Goal: Information Seeking & Learning: Check status

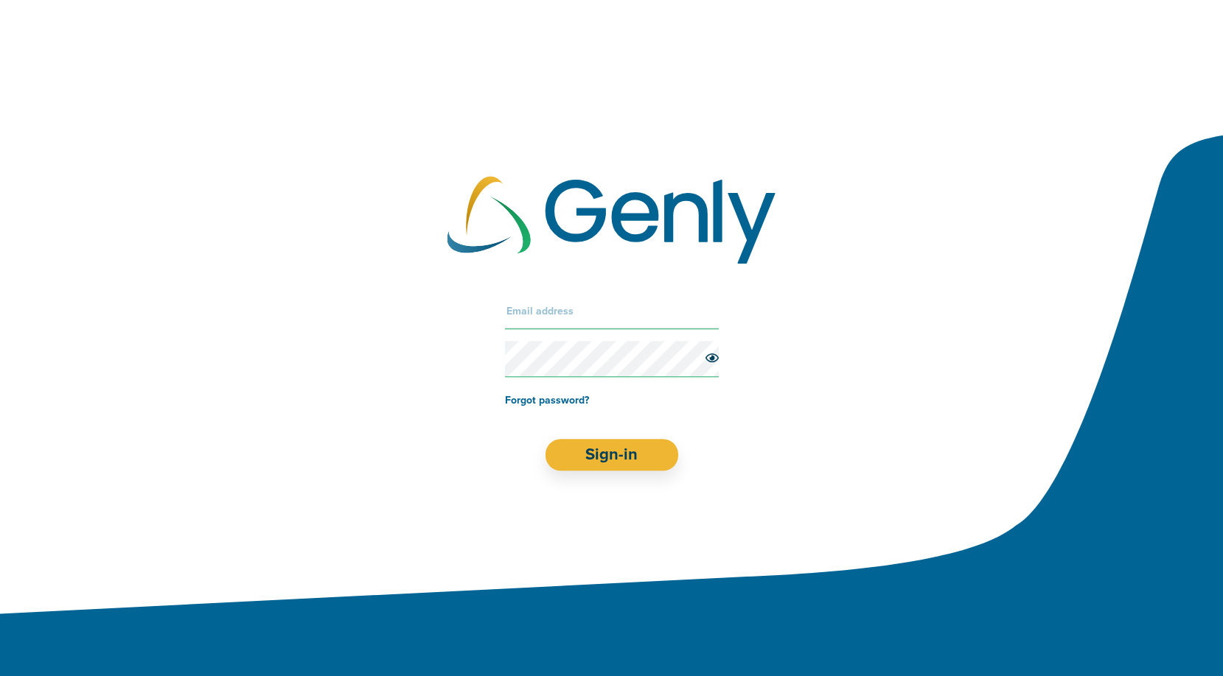
click at [573, 303] on input "text" at bounding box center [612, 311] width 214 height 35
type input "[EMAIL_ADDRESS][DOMAIN_NAME]"
click at [623, 455] on button "Sign-in" at bounding box center [611, 455] width 133 height 32
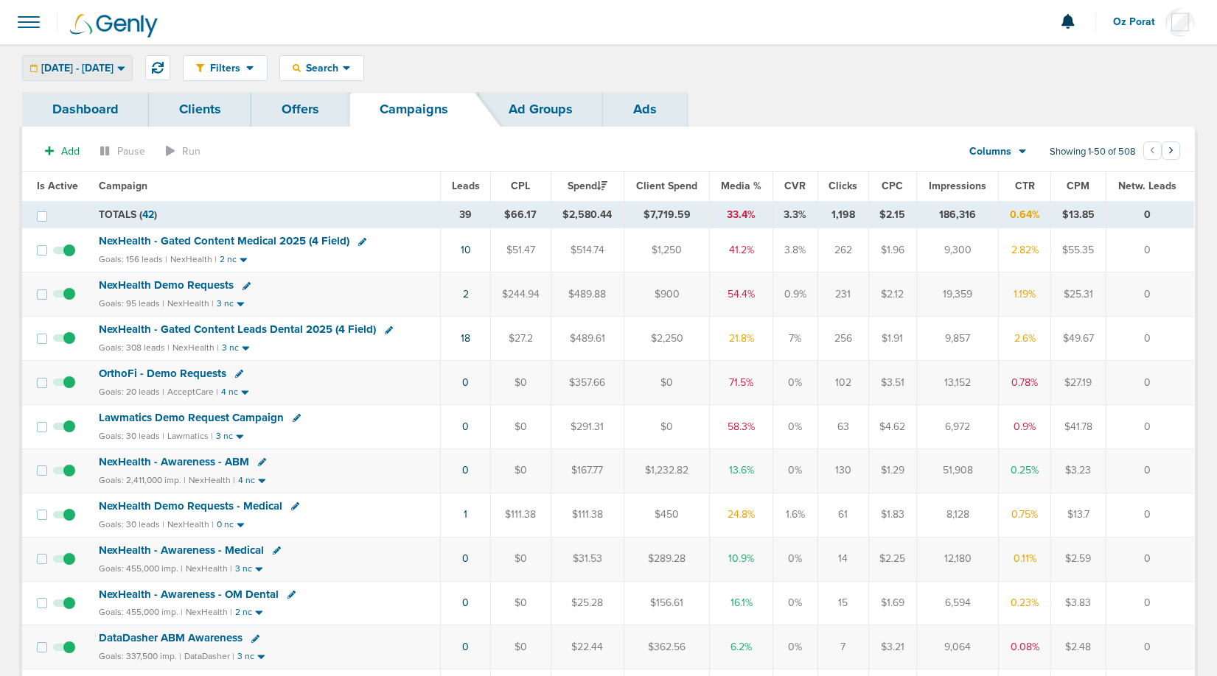
click at [113, 69] on span "[DATE] - [DATE]" at bounding box center [77, 68] width 72 height 10
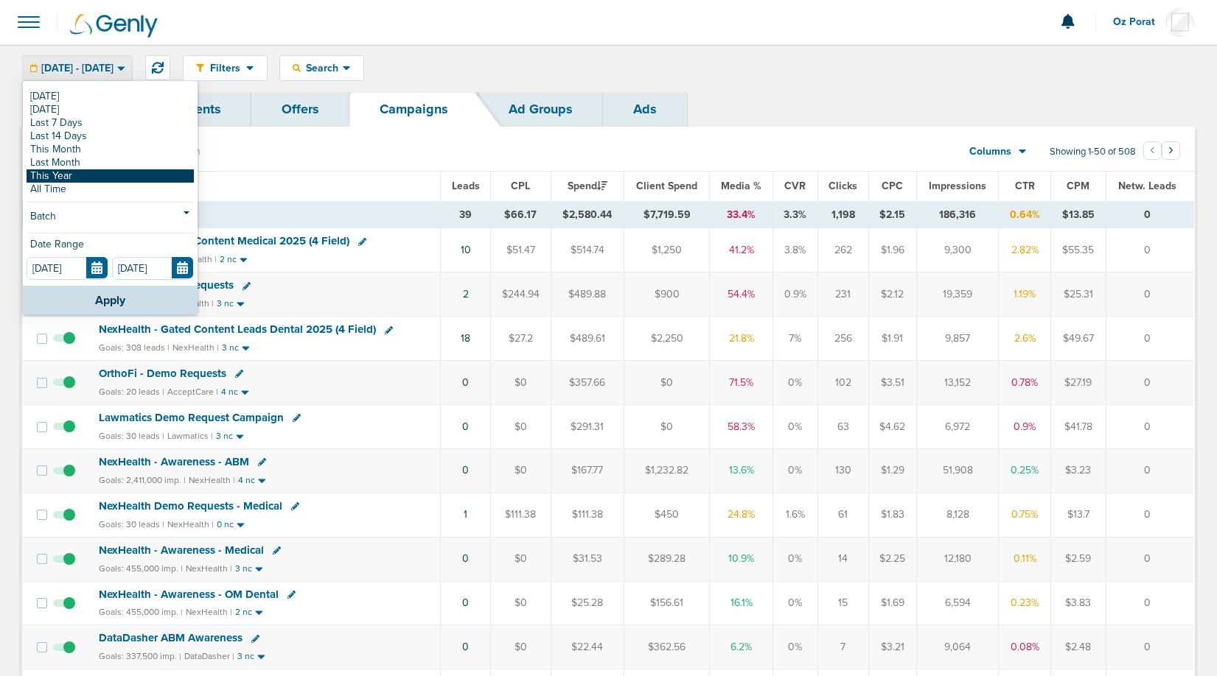
click at [91, 172] on link "This Year" at bounding box center [110, 175] width 167 height 13
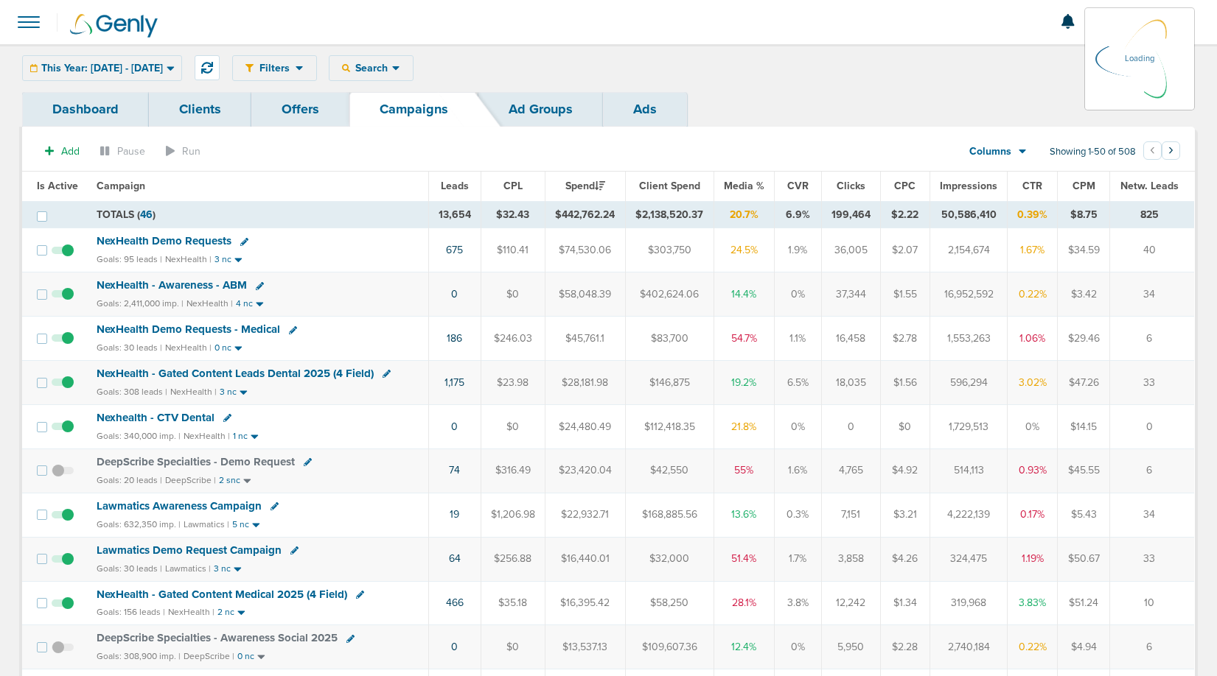
click at [65, 110] on link "Dashboard" at bounding box center [85, 109] width 127 height 35
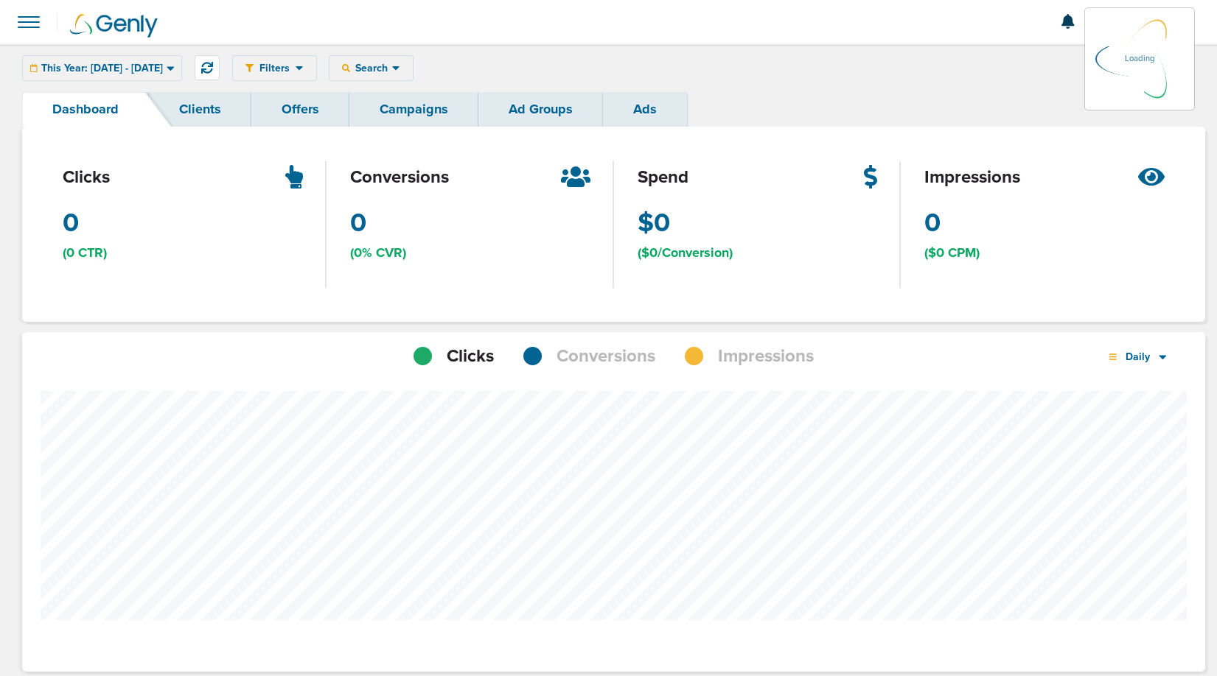
scroll to position [1040, 1172]
click at [399, 68] on icon at bounding box center [395, 68] width 7 height 4
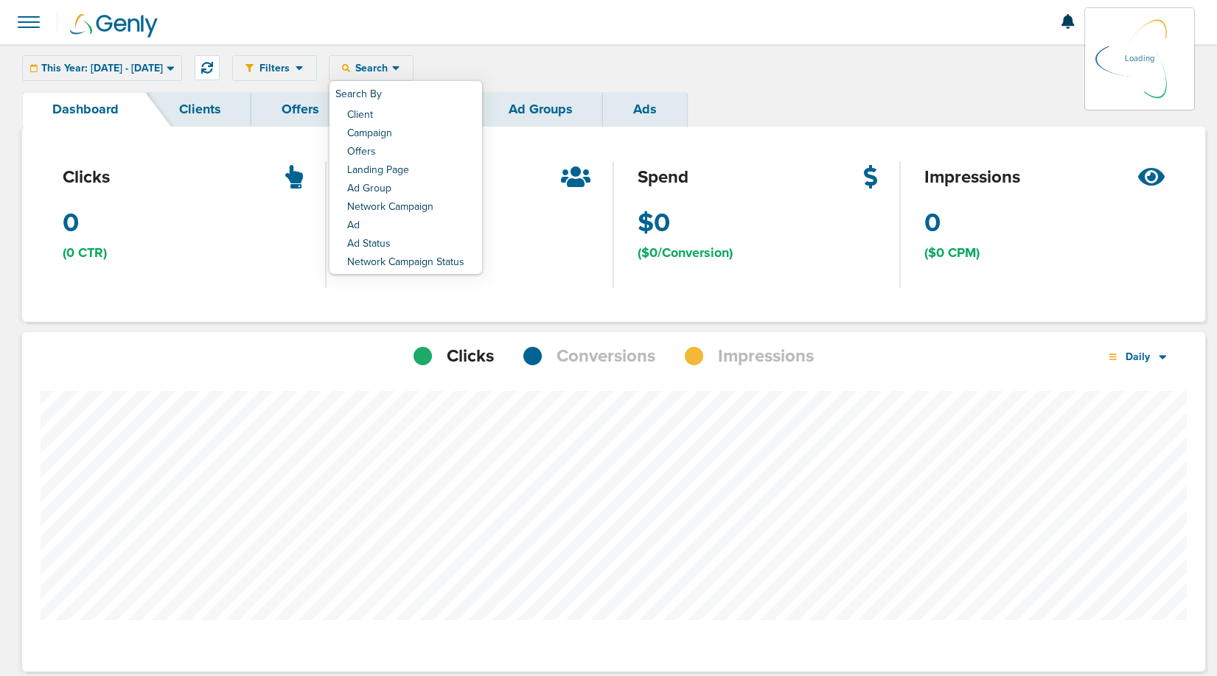
click at [433, 130] on div "conversions 0 (0% CVR)" at bounding box center [469, 224] width 287 height 195
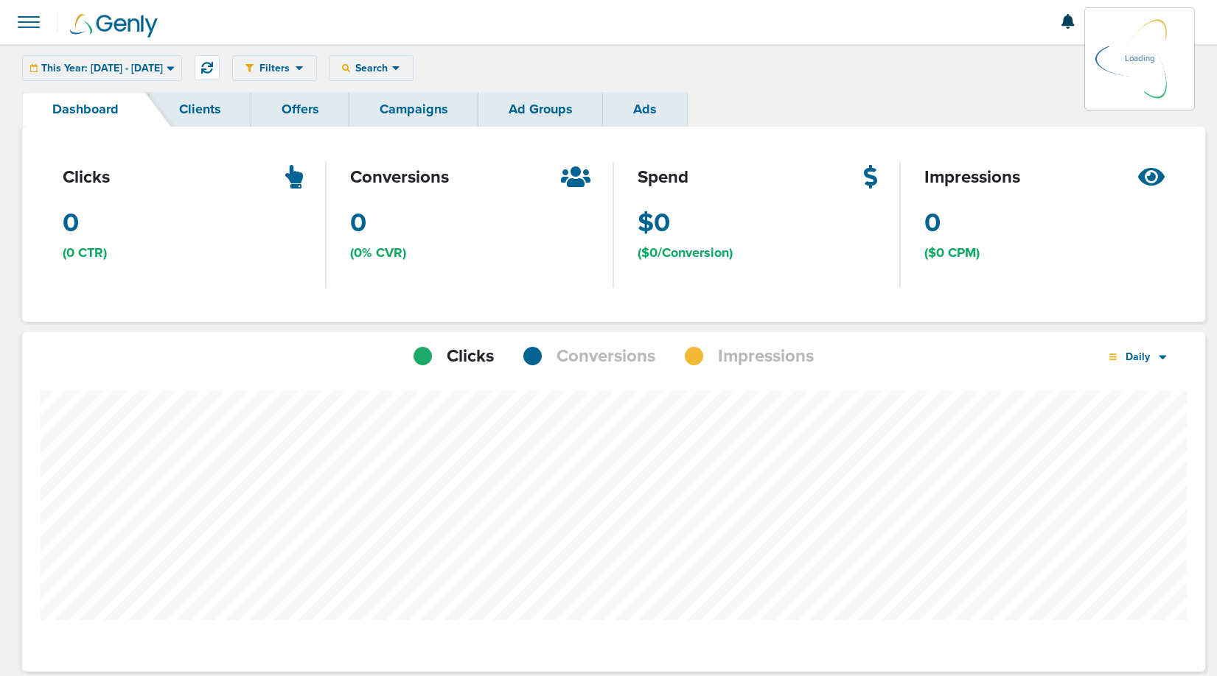
click at [399, 67] on icon at bounding box center [395, 68] width 7 height 4
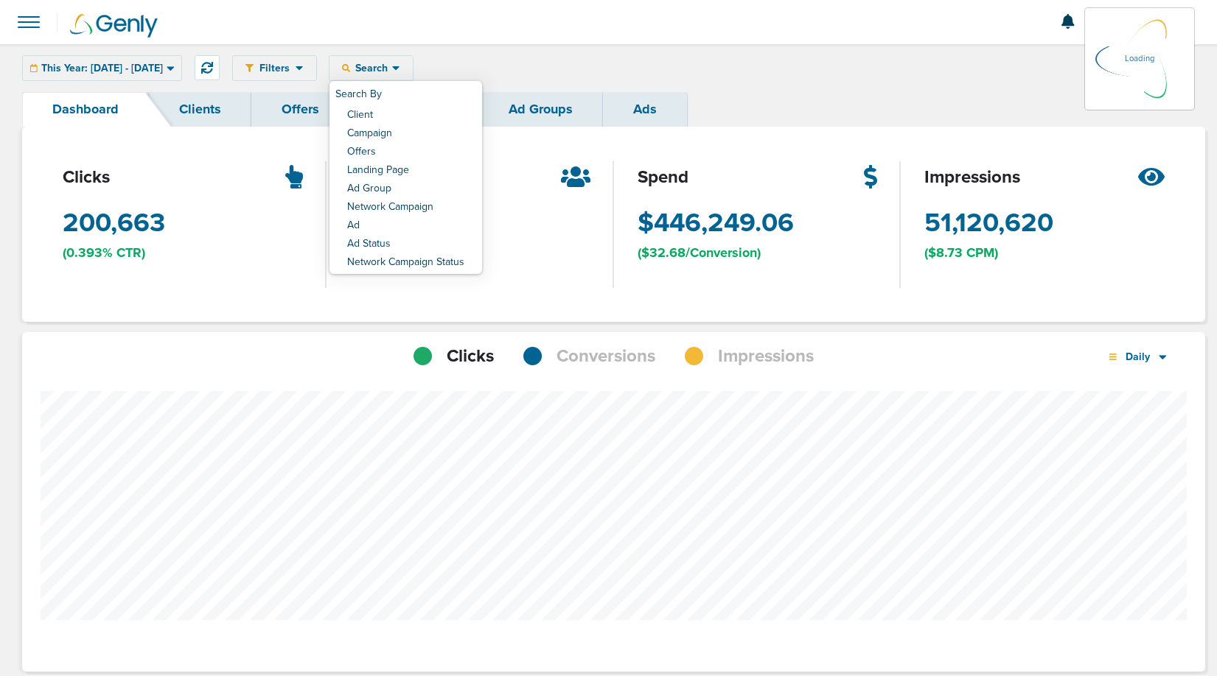
scroll to position [1147, 1172]
click at [428, 134] on div "conversions 13,654 (6.8% CVR)" at bounding box center [469, 224] width 287 height 195
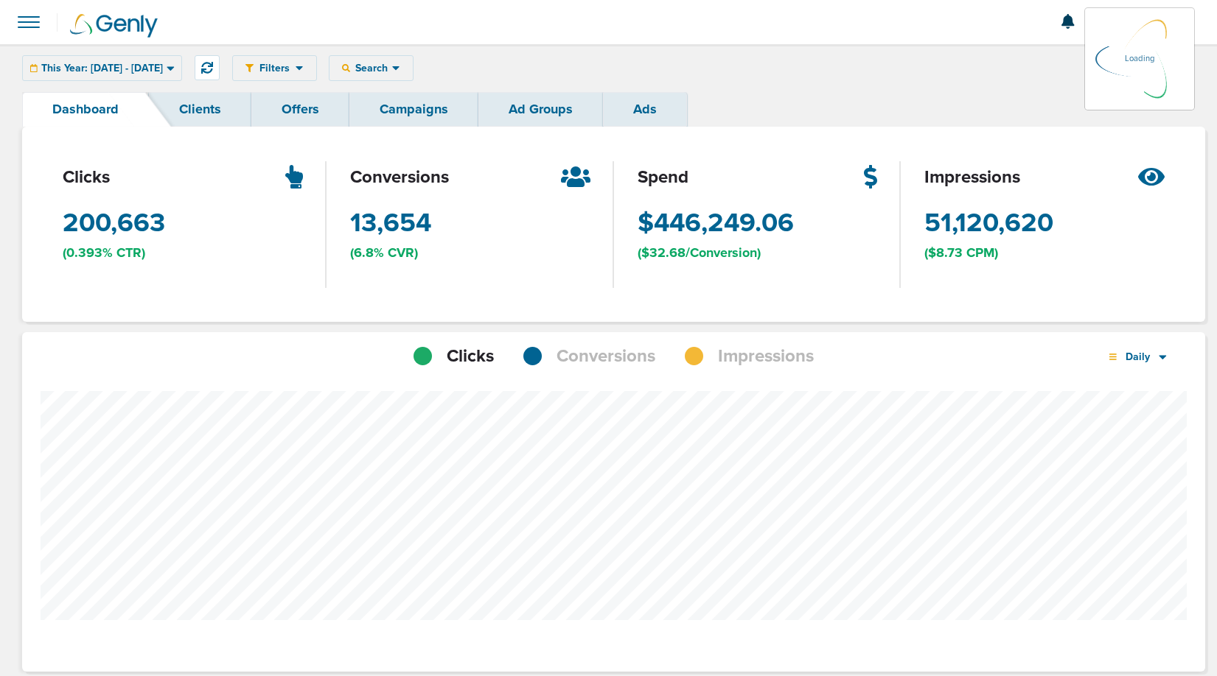
click at [424, 70] on div "Filters Active Only Settings Status Active Inactive Objectives MQL SQL Traffic …" at bounding box center [713, 68] width 962 height 26
click at [392, 73] on span "Search" at bounding box center [371, 68] width 42 height 13
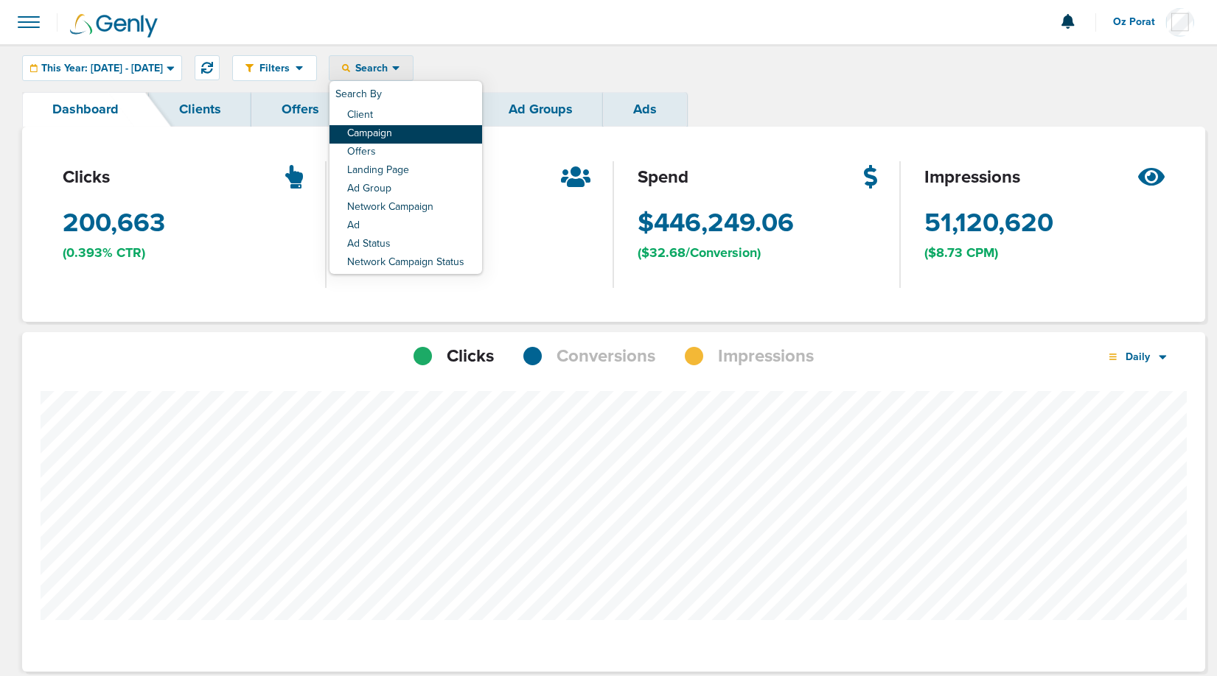
click at [430, 132] on link "Campaign" at bounding box center [405, 134] width 153 height 18
select select "cmpName"
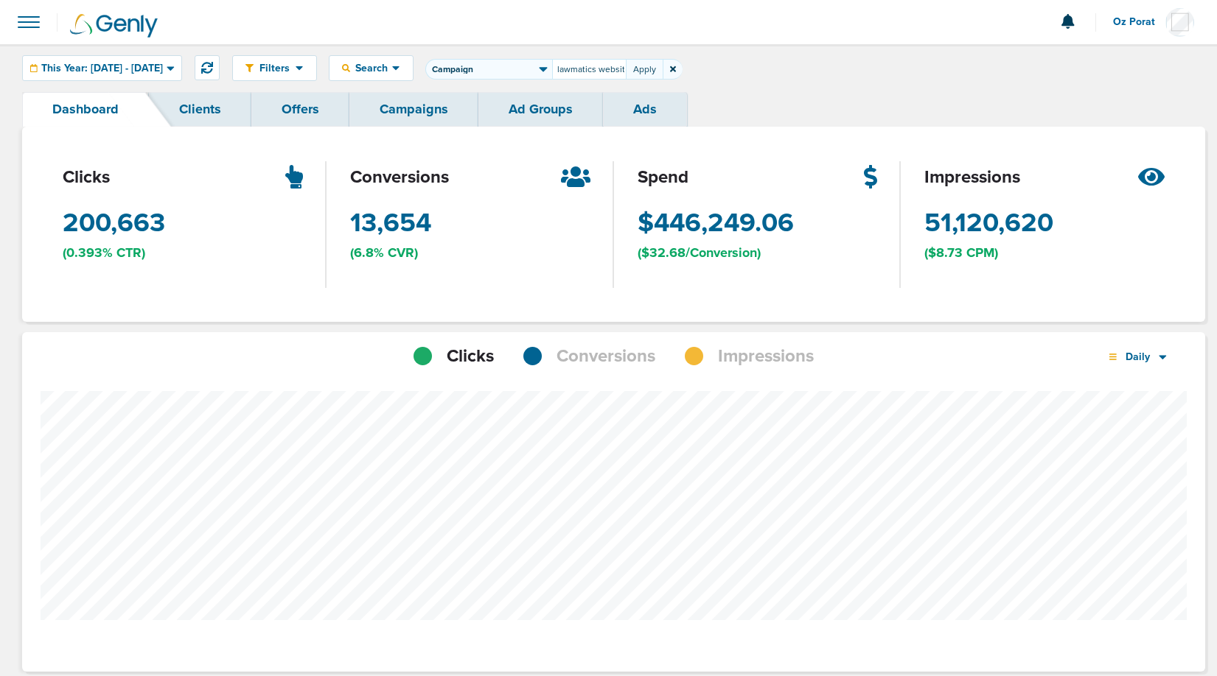
type input "lawmatics website"
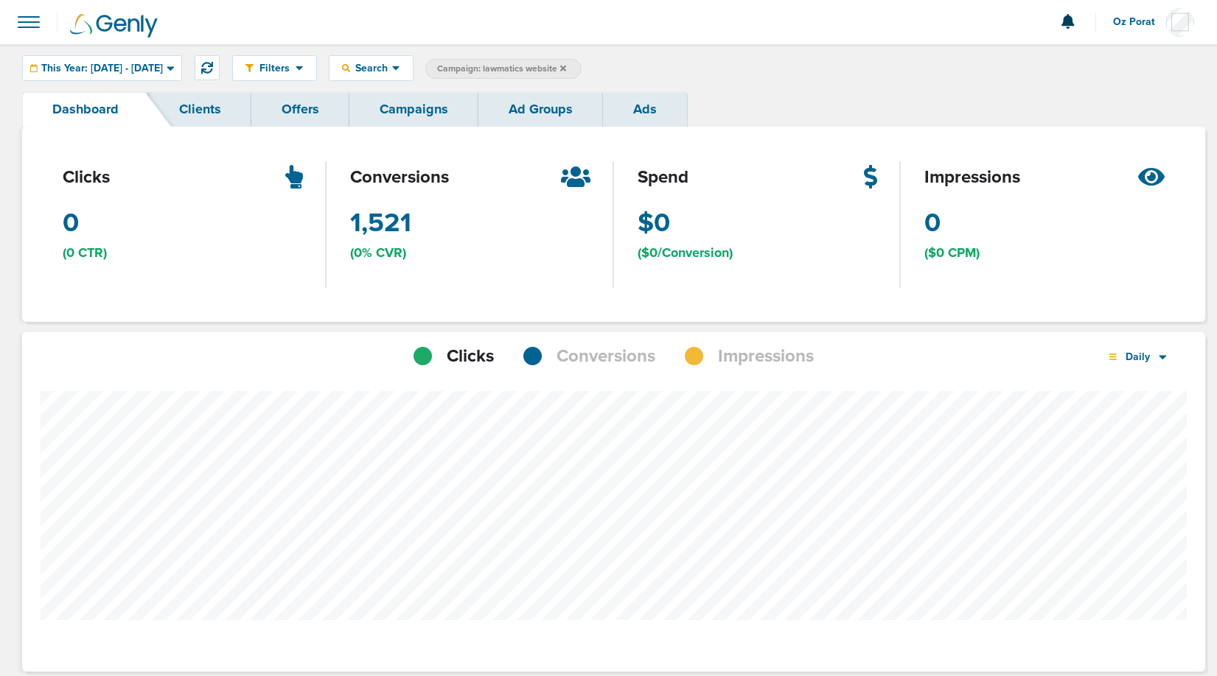
click at [587, 360] on span "Conversions" at bounding box center [605, 356] width 99 height 25
click at [1155, 363] on div "Daily" at bounding box center [1137, 357] width 85 height 26
click at [1139, 414] on link "Monthly" at bounding box center [1168, 417] width 147 height 18
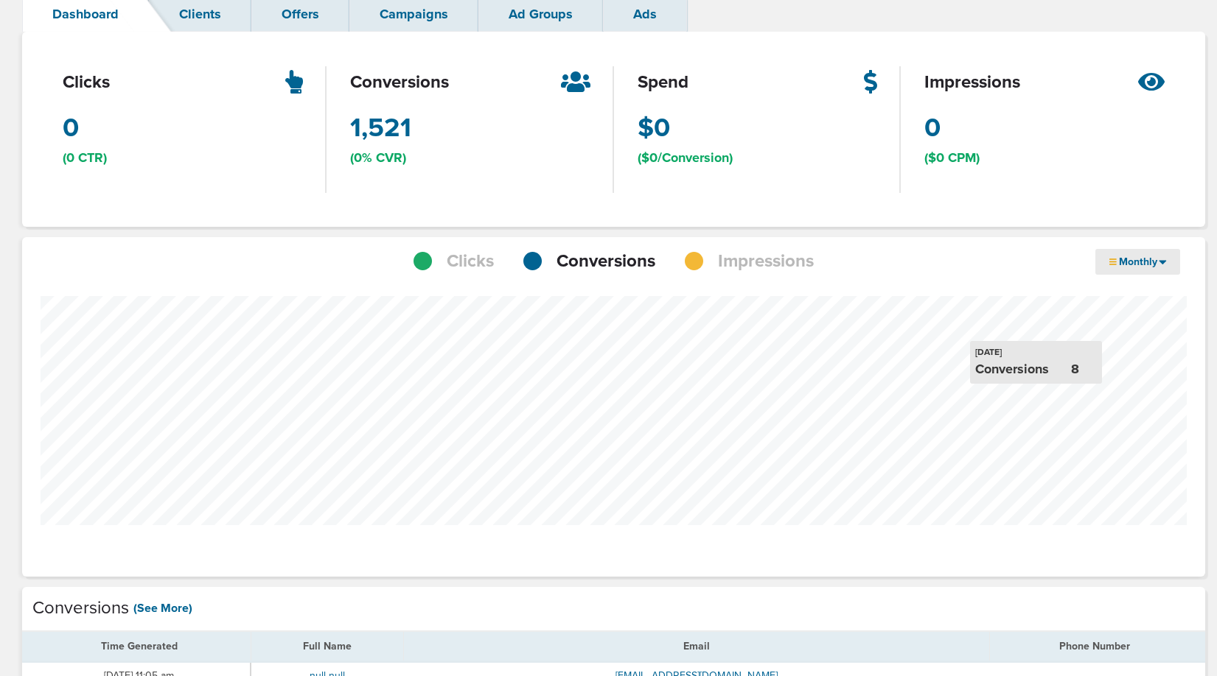
scroll to position [96, 0]
click at [454, 261] on span "Clicks" at bounding box center [470, 260] width 47 height 25
click at [621, 259] on span "Conversions" at bounding box center [605, 260] width 99 height 25
click at [757, 260] on span "Impressions" at bounding box center [766, 260] width 96 height 25
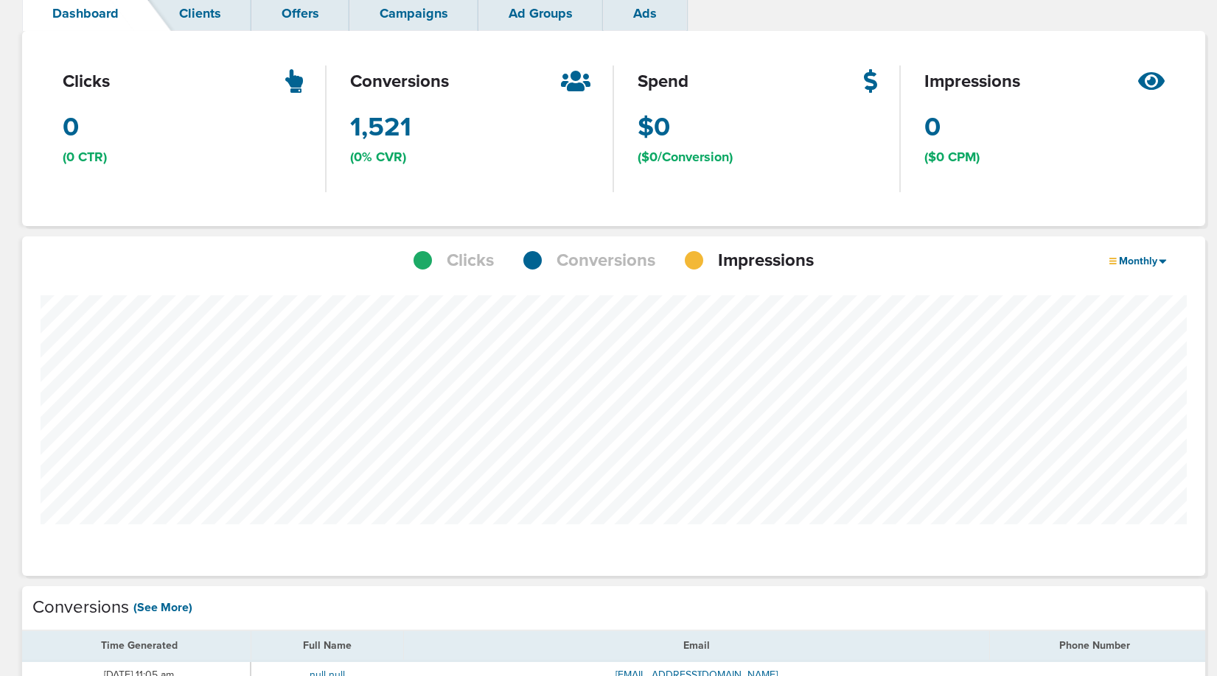
click at [635, 256] on span "Conversions" at bounding box center [605, 260] width 99 height 25
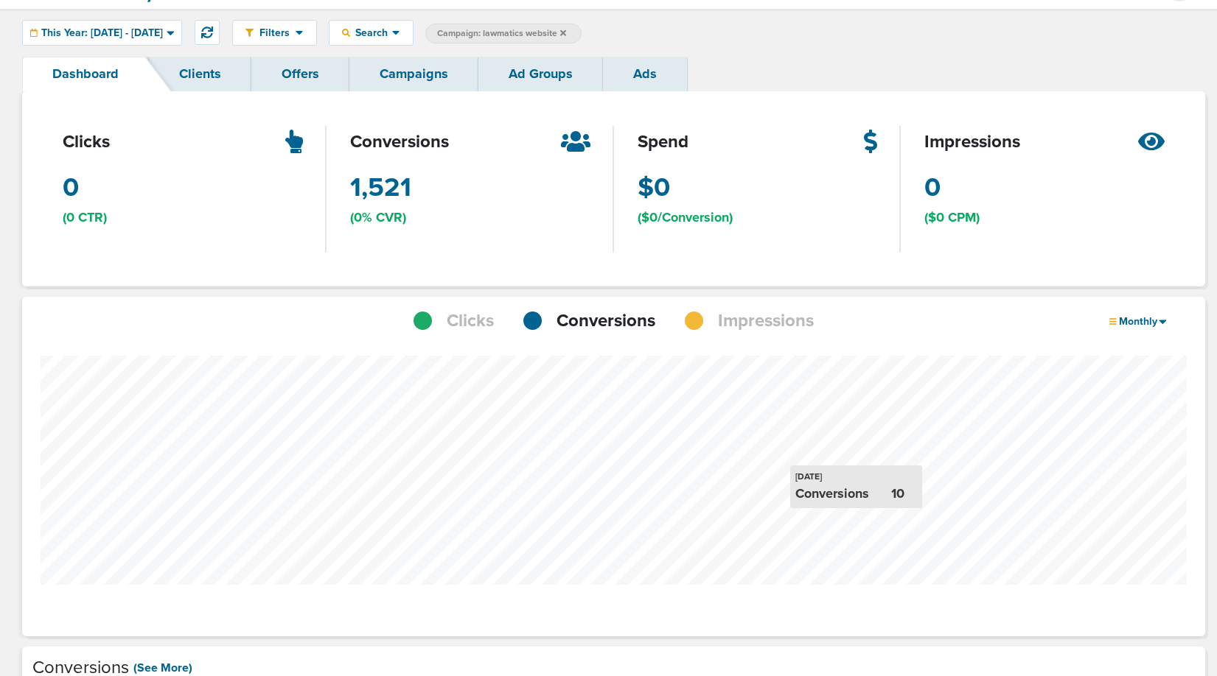
scroll to position [0, 0]
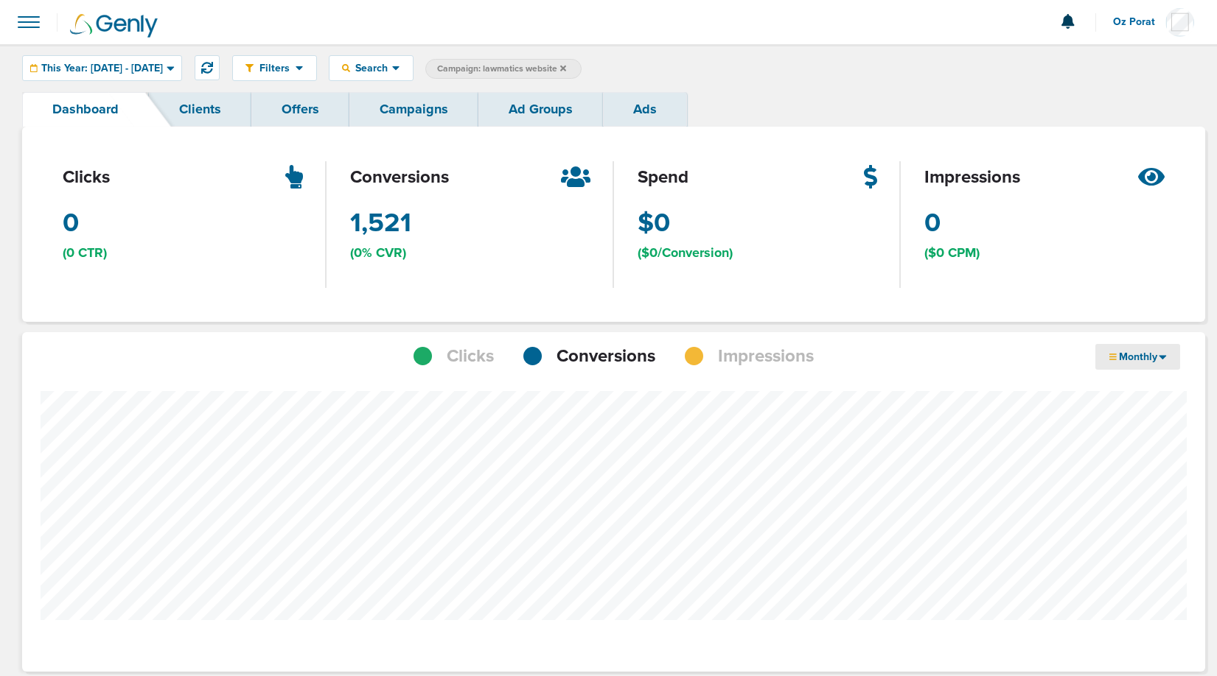
click at [1145, 358] on span "Monthly" at bounding box center [1137, 357] width 43 height 13
click at [1144, 396] on link "Weekly" at bounding box center [1168, 398] width 147 height 18
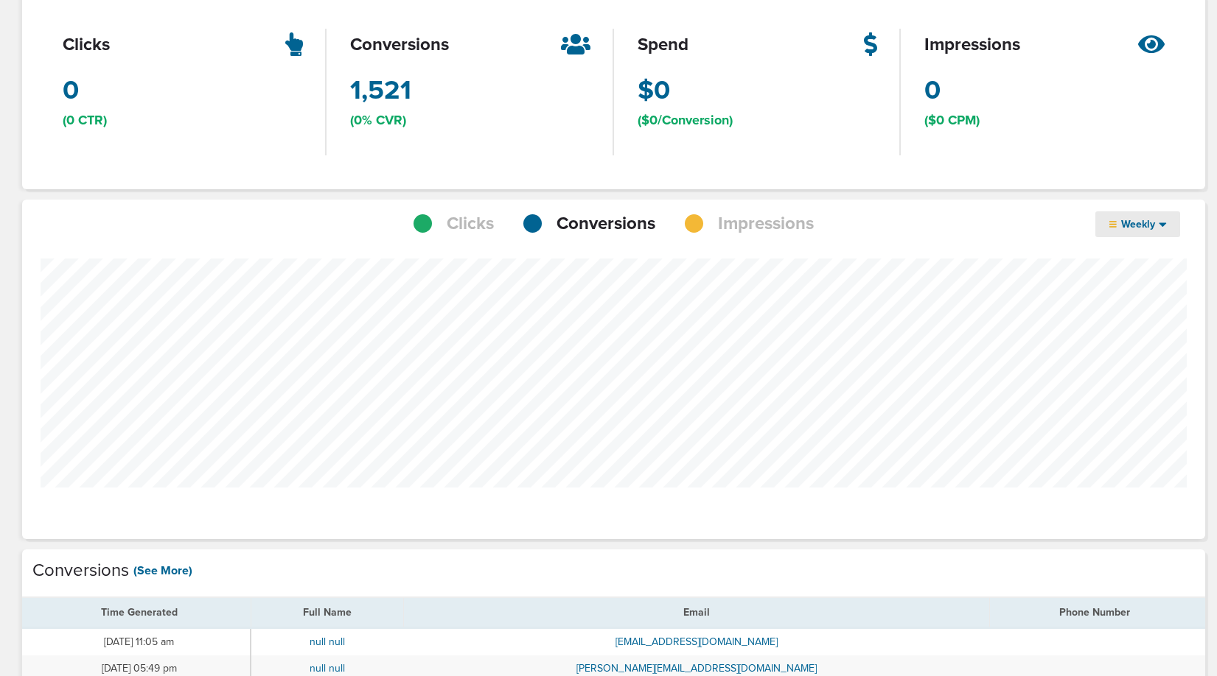
scroll to position [1151, 1172]
click at [1158, 221] on span "Weekly" at bounding box center [1137, 224] width 43 height 13
click at [1134, 242] on link "Daily" at bounding box center [1168, 247] width 147 height 18
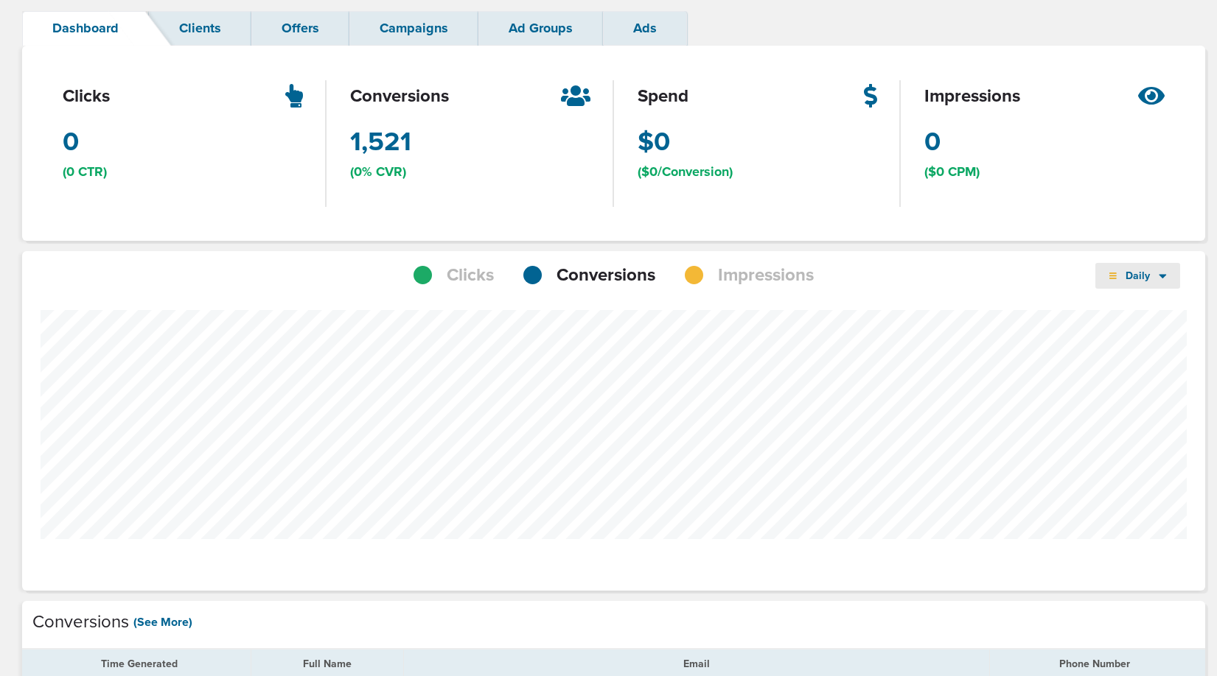
scroll to position [735743, 735718]
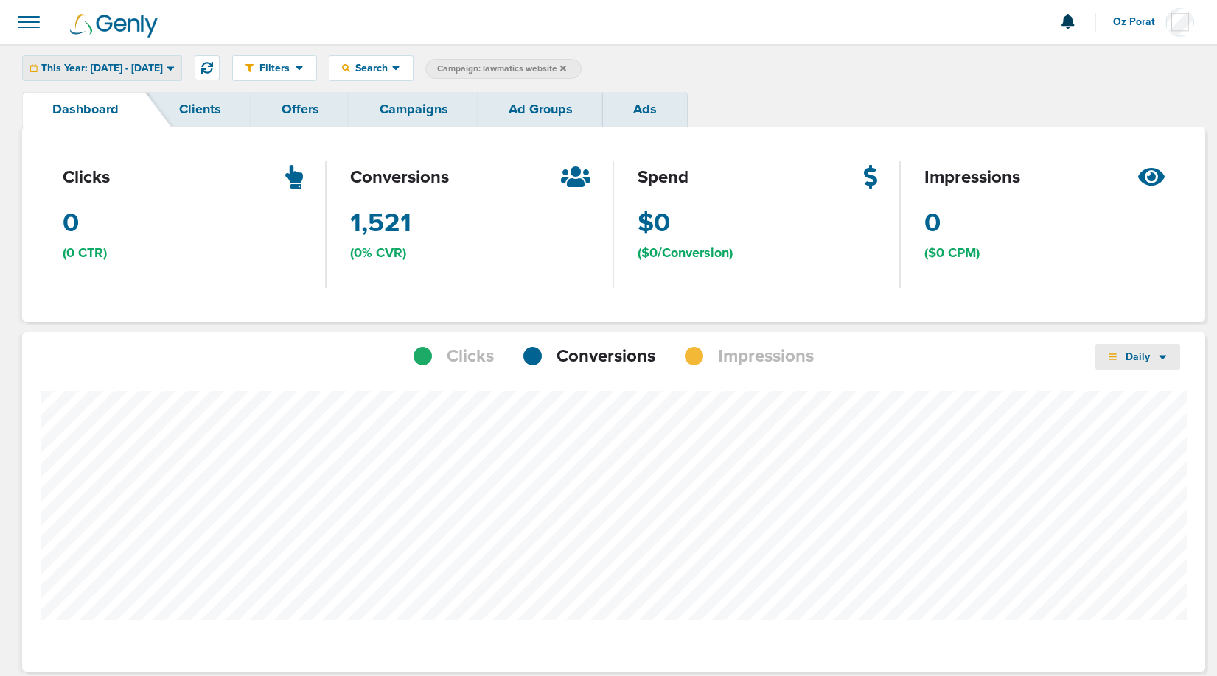
click at [163, 66] on span "This Year: [DATE] - [DATE]" at bounding box center [102, 68] width 122 height 10
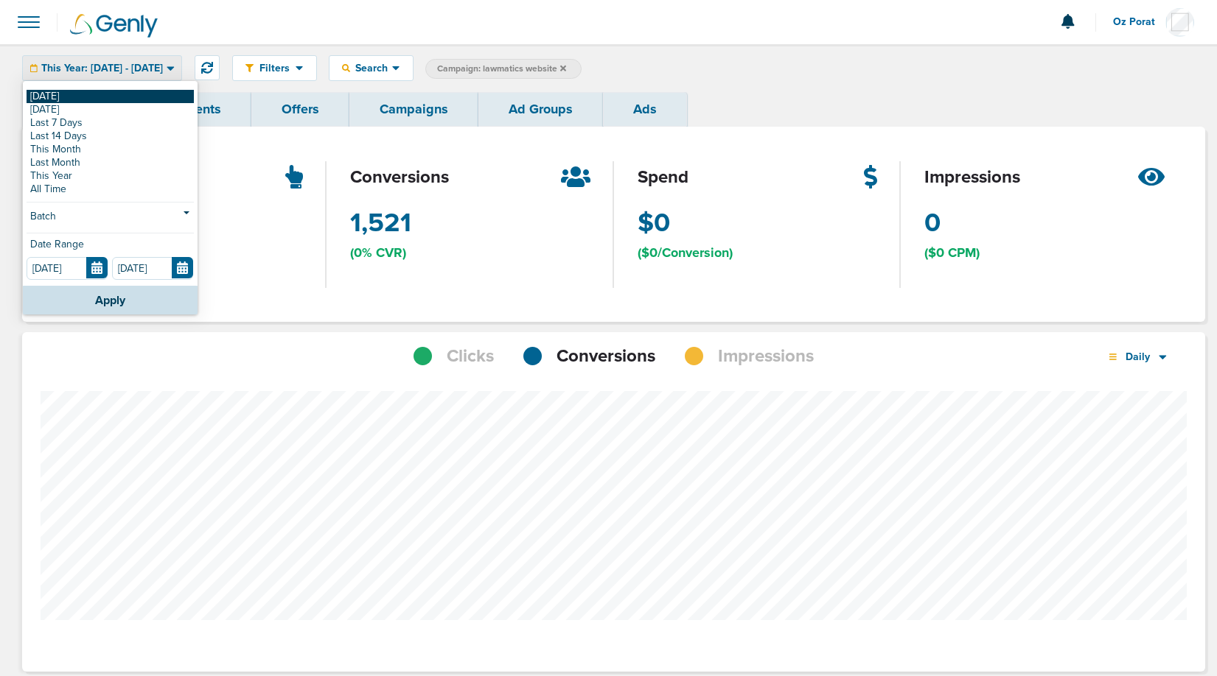
click at [105, 99] on link "[DATE]" at bounding box center [110, 96] width 167 height 13
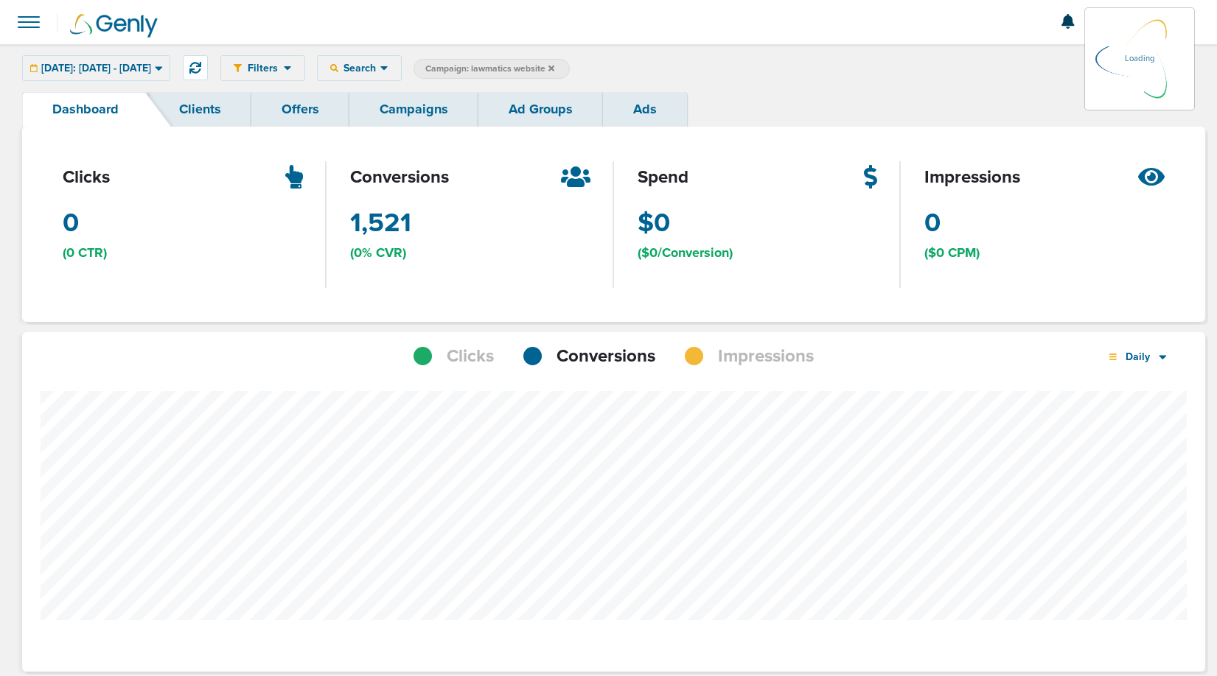
scroll to position [735848, 735718]
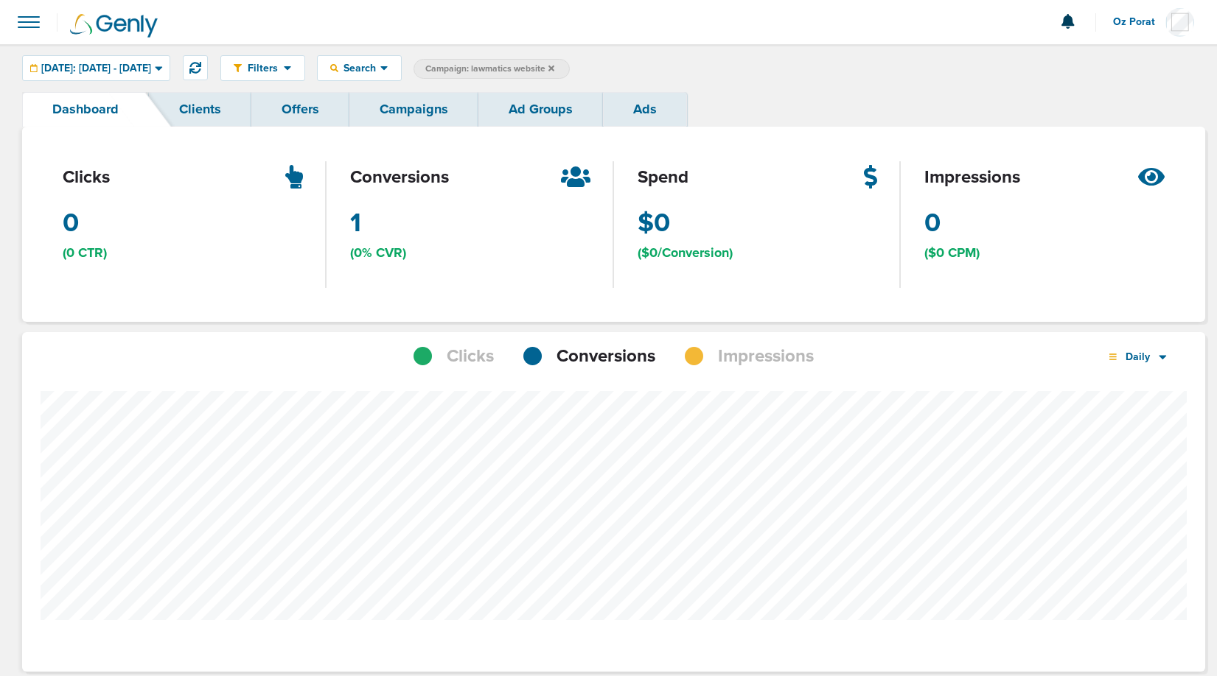
click at [422, 116] on link "Campaigns" at bounding box center [413, 109] width 129 height 35
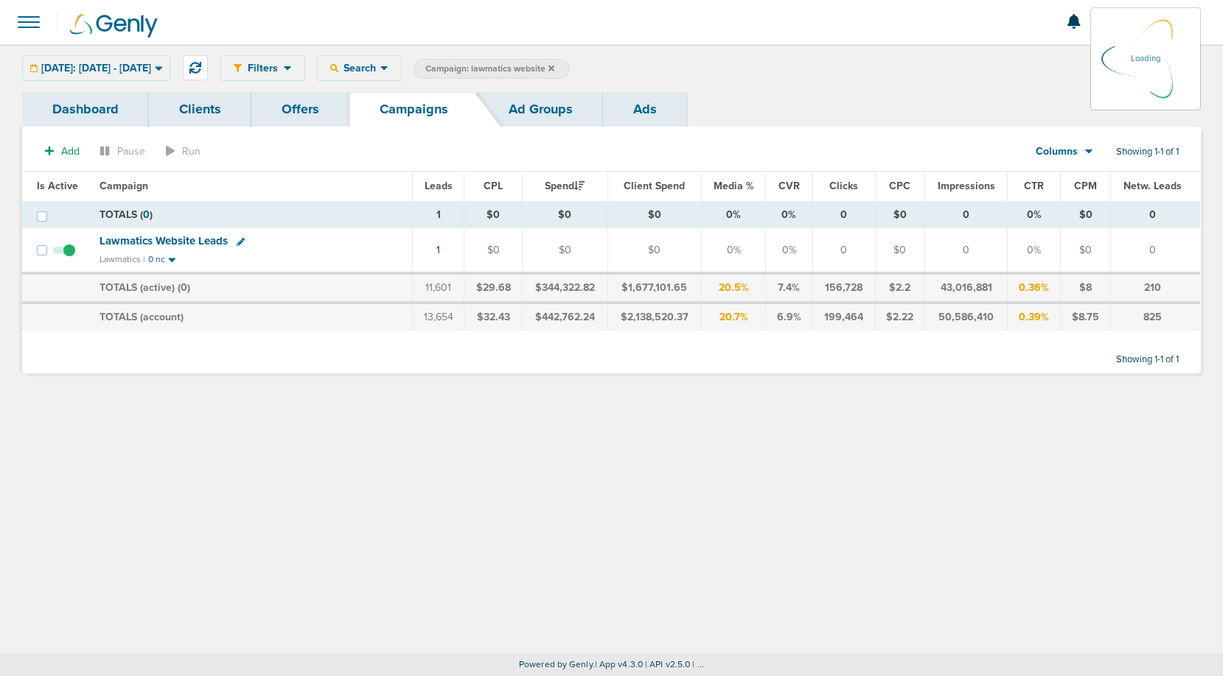
click at [554, 67] on icon at bounding box center [551, 68] width 6 height 6
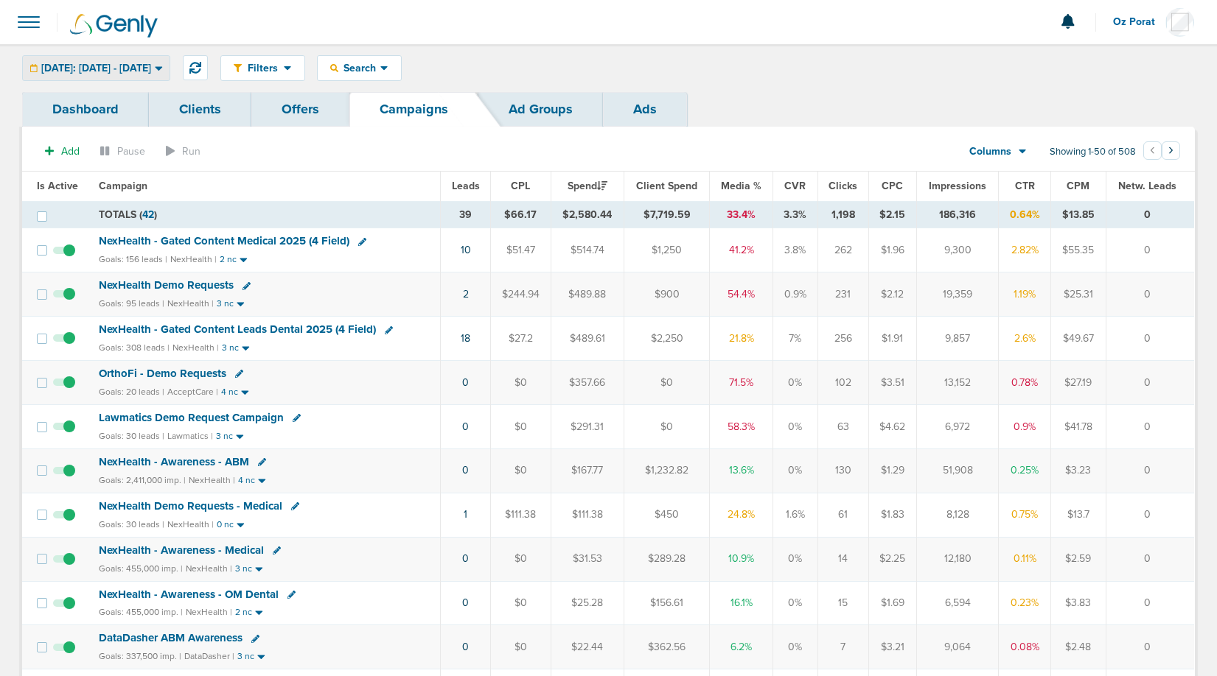
click at [124, 74] on div "[DATE]: [DATE] - [DATE]" at bounding box center [96, 68] width 147 height 24
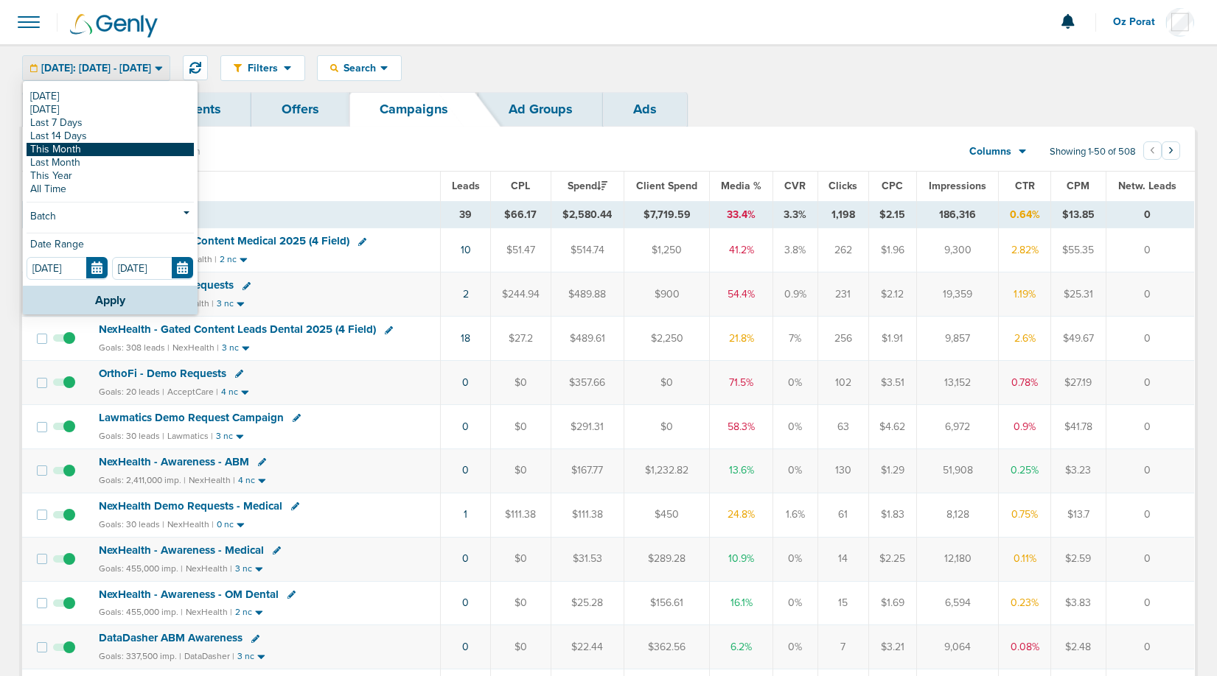
click at [91, 152] on link "This Month" at bounding box center [110, 149] width 167 height 13
